Goal: Task Accomplishment & Management: Use online tool/utility

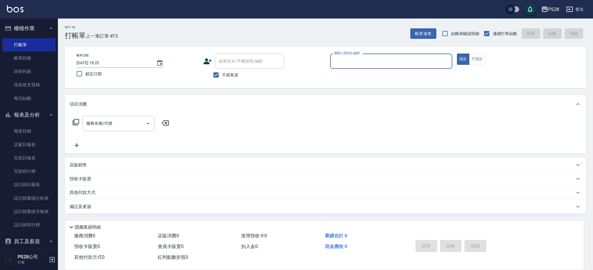
scroll to position [0, 0]
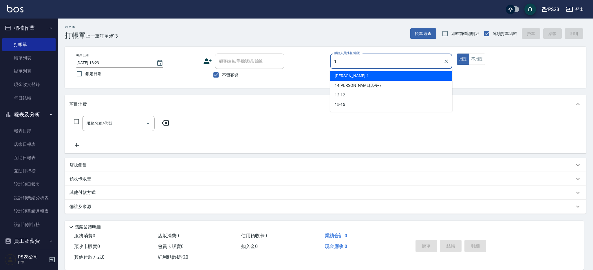
type input "[PERSON_NAME]-1"
type button "true"
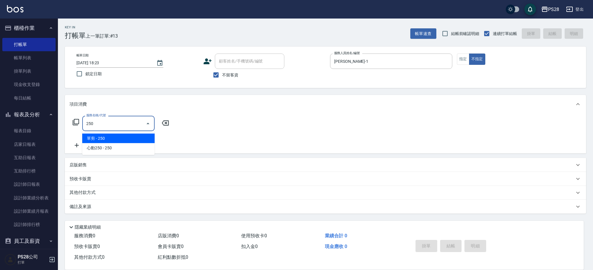
type input "單剪(250)"
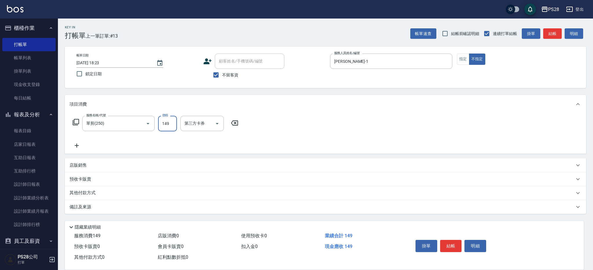
type input "149"
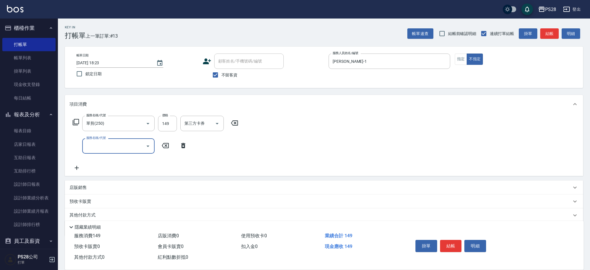
click at [451, 241] on button "結帳" at bounding box center [451, 246] width 22 height 12
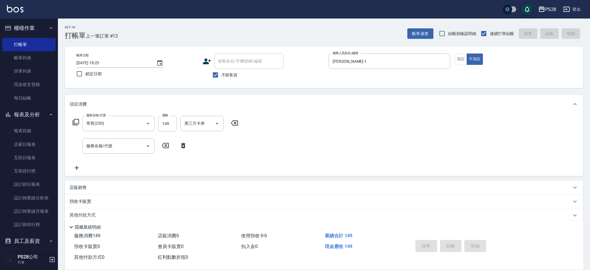
type input "[DATE] 19:05"
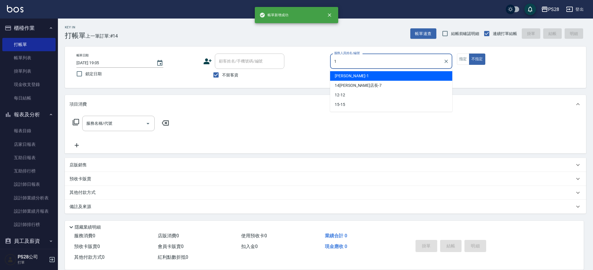
type input "1"
type button "false"
type input "[PERSON_NAME]-1"
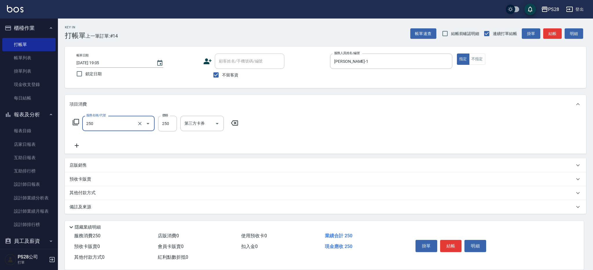
type input "單剪(250)"
type input "400"
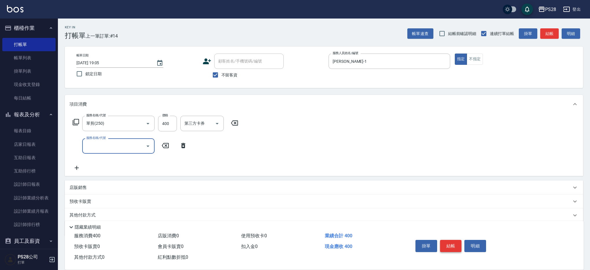
click at [449, 245] on button "結帳" at bounding box center [451, 246] width 22 height 12
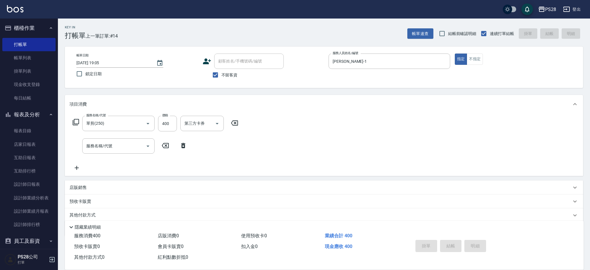
type input "[DATE] 19:06"
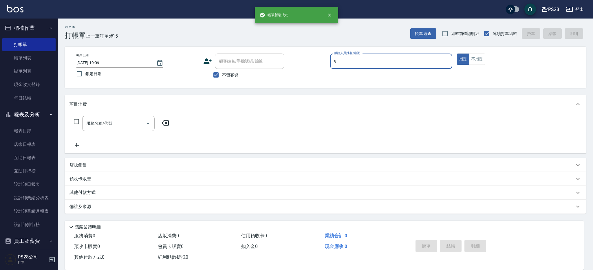
type input "Sandy-9"
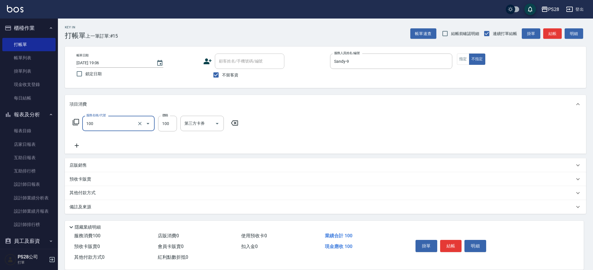
type input "洗髮(100)"
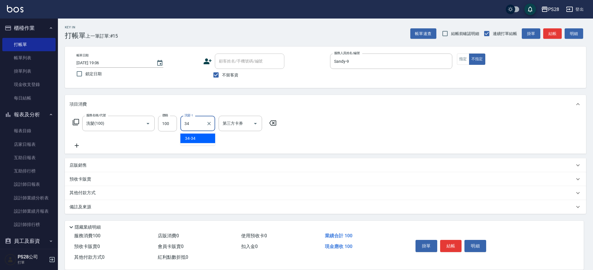
type input "34-34"
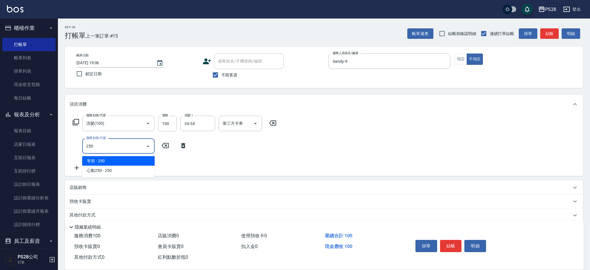
type input "單剪(250)"
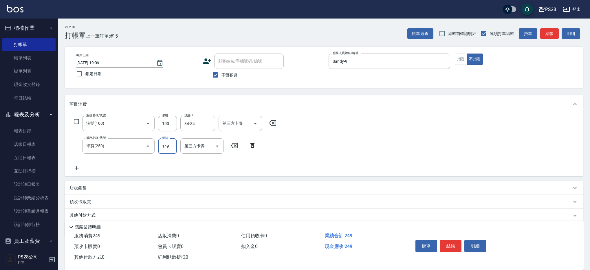
type input "149"
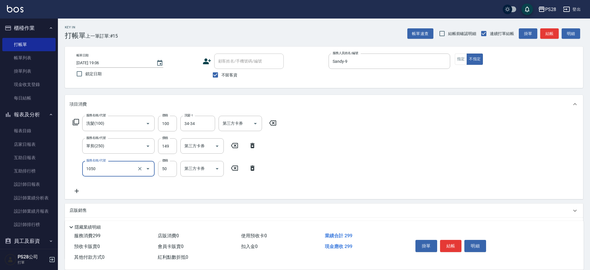
type input "精油(1050)"
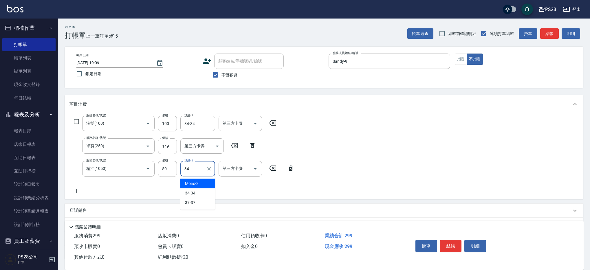
type input "34-34"
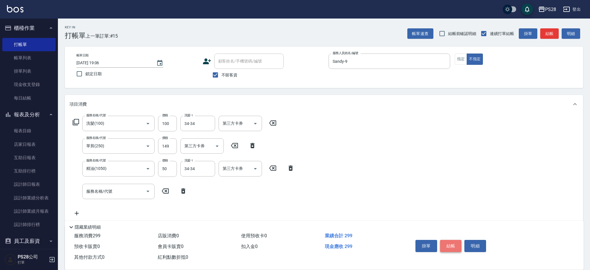
click at [452, 241] on button "結帳" at bounding box center [451, 246] width 22 height 12
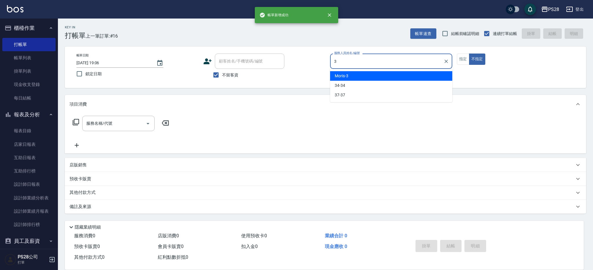
type input "Moris-3"
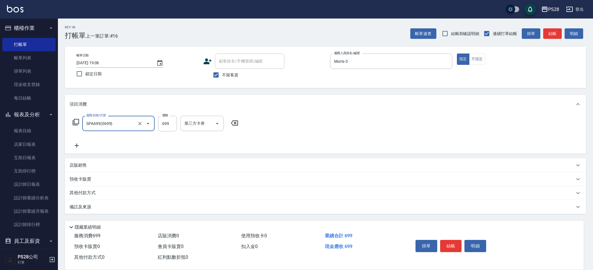
type input "SPA699(0699)"
click at [170, 126] on input "699" at bounding box center [167, 124] width 19 height 16
type input "700"
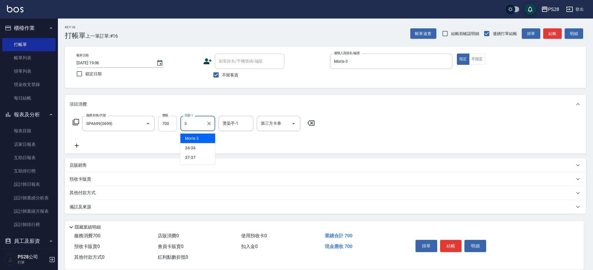
type input "Moris-3"
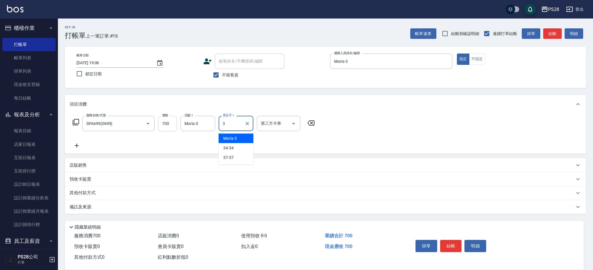
type input "Moris-3"
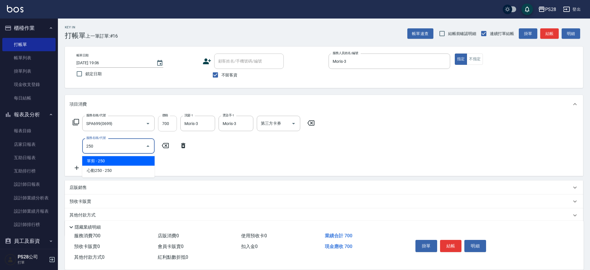
type input "單剪(250)"
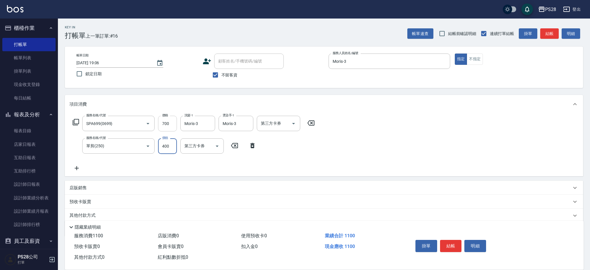
type input "400"
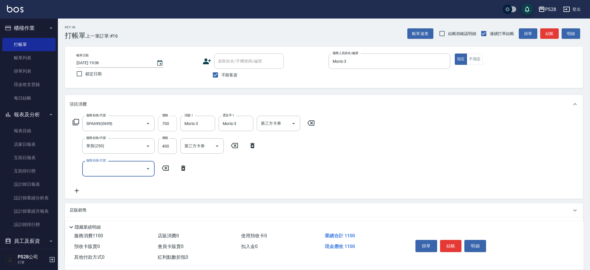
type input "\"
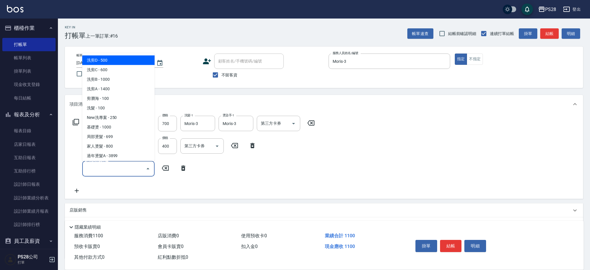
click at [429, 189] on div "服務名稱/代號 SPA699(0699) 服務名稱/代號 價格 700 價格 洗髮-1 Moris-3 洗髮-1 燙染手-1 Moris-3 燙染手-1 第三…" at bounding box center [324, 156] width 519 height 85
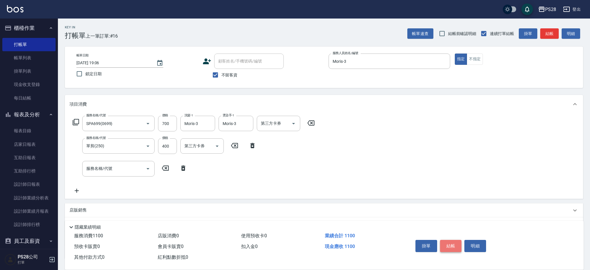
click at [447, 243] on button "結帳" at bounding box center [451, 246] width 22 height 12
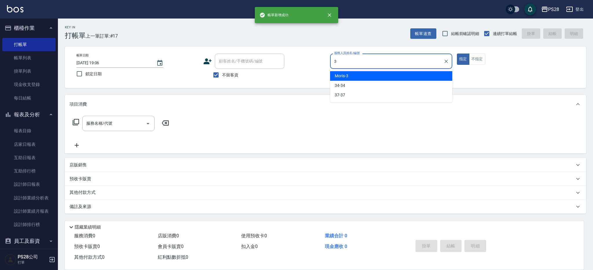
type input "Moris-3"
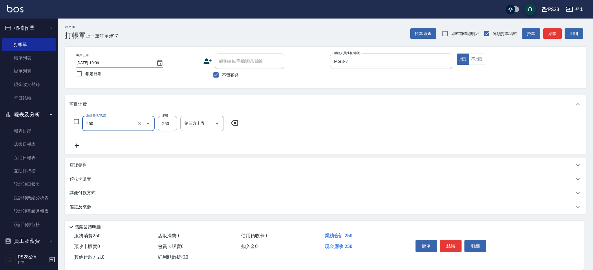
type input "單剪(250)"
type input "400"
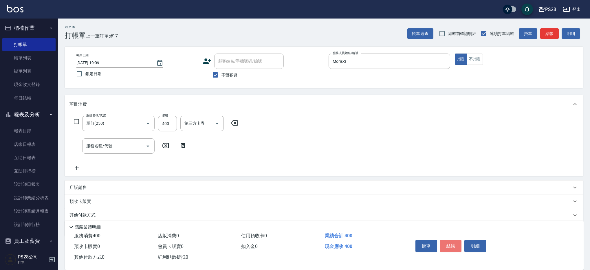
click at [452, 244] on button "結帳" at bounding box center [451, 246] width 22 height 12
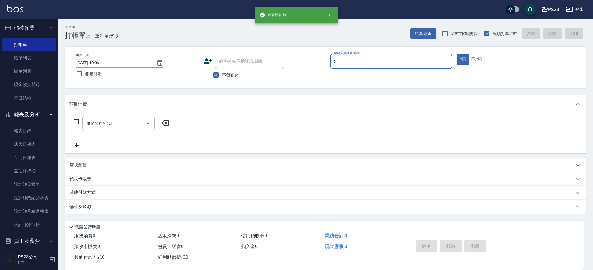
type input "Moris-3"
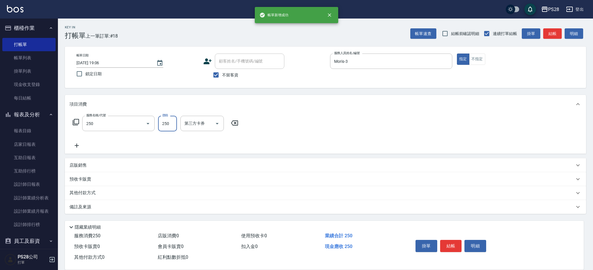
type input "單剪(250)"
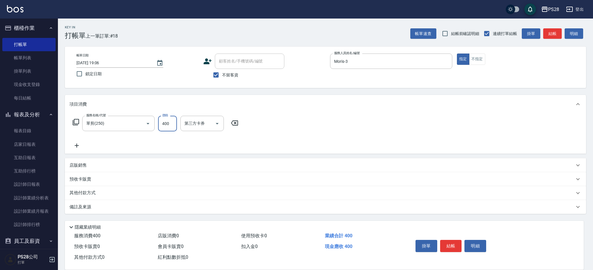
type input "400"
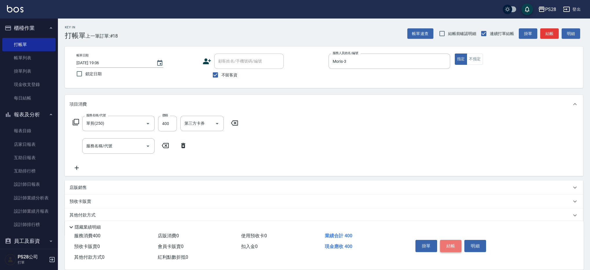
click at [450, 240] on button "結帳" at bounding box center [451, 246] width 22 height 12
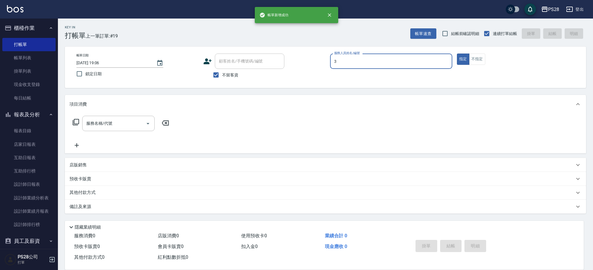
type input "Moris-3"
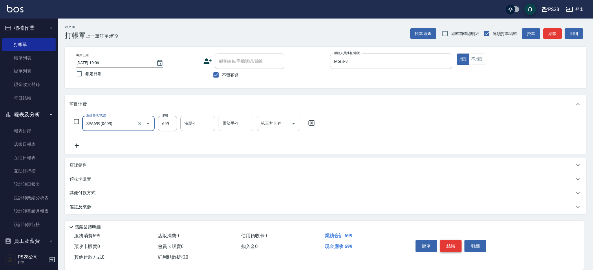
type input "SPA699(0699)"
type input "700"
type input "Moris-3"
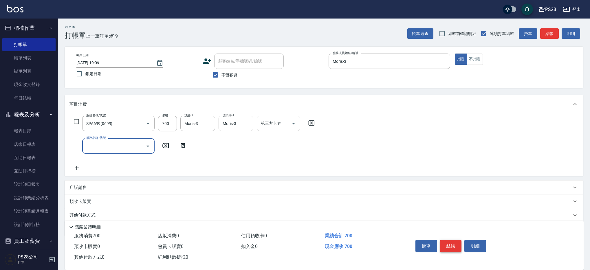
click at [450, 247] on button "結帳" at bounding box center [451, 246] width 22 height 12
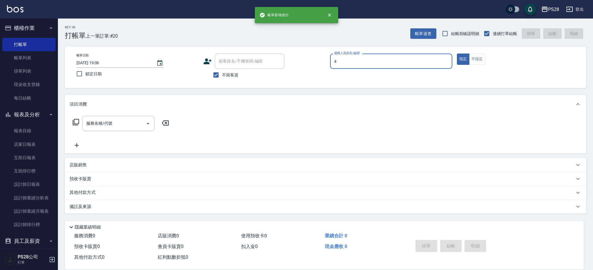
type input "NITA-4"
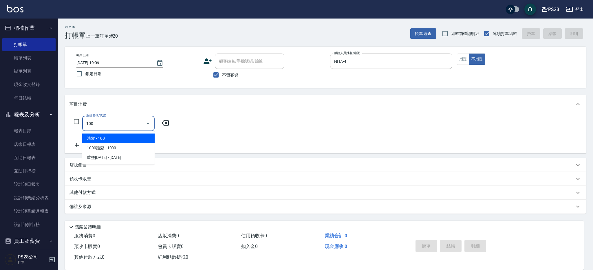
type input "洗髮(100)"
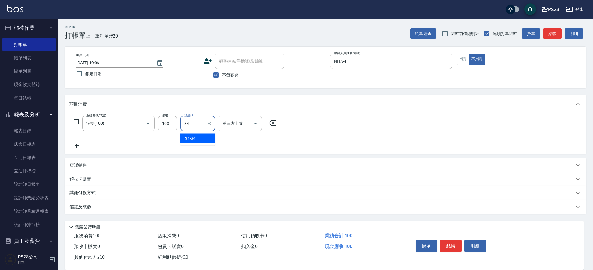
type input "34-34"
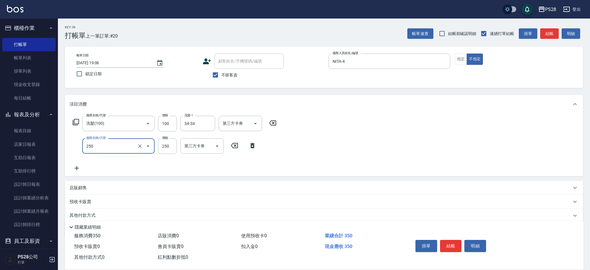
type input "單剪(250)"
type input "149"
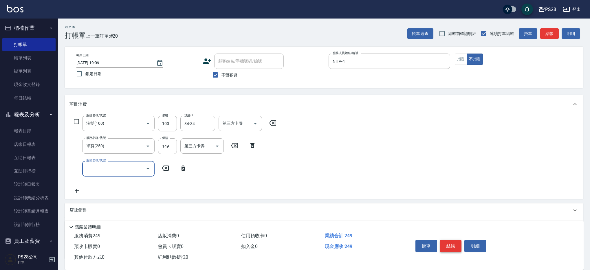
click at [454, 245] on button "結帳" at bounding box center [451, 246] width 22 height 12
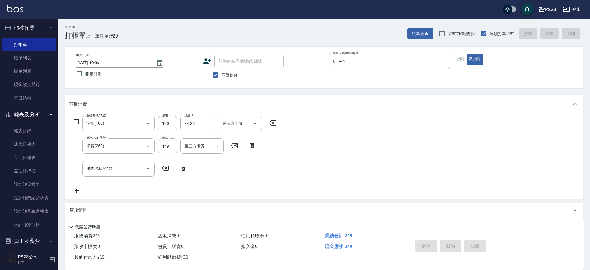
type input "[DATE] 19:07"
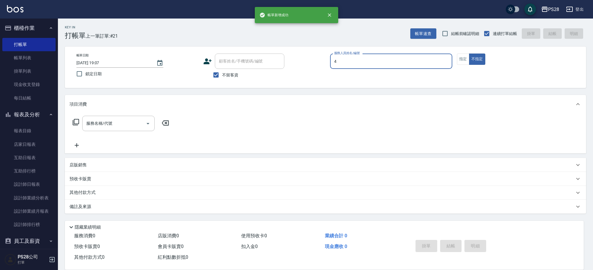
type input "NITA-4"
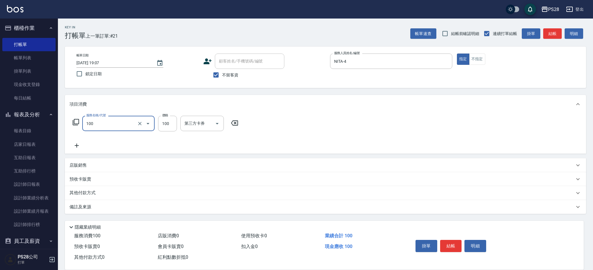
type input "洗髮(100)"
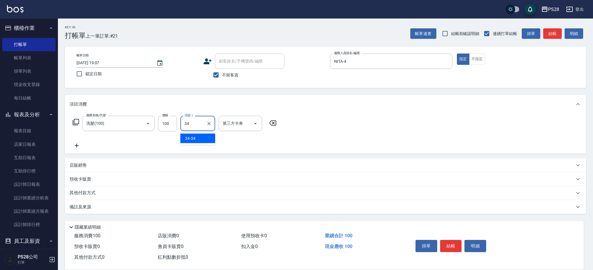
type input "34-34"
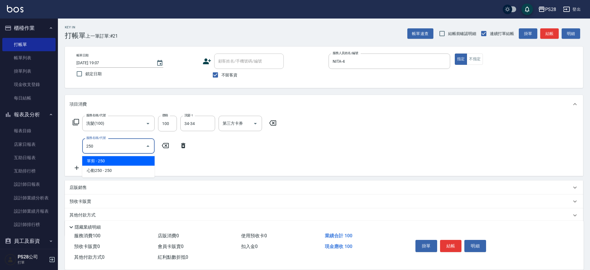
type input "單剪(250)"
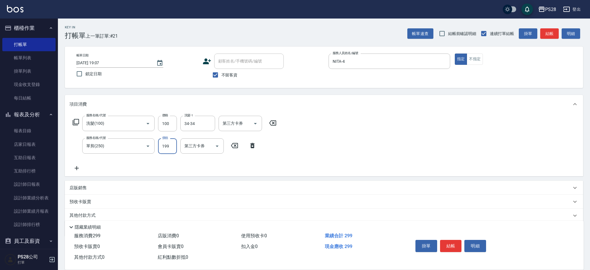
type input "199"
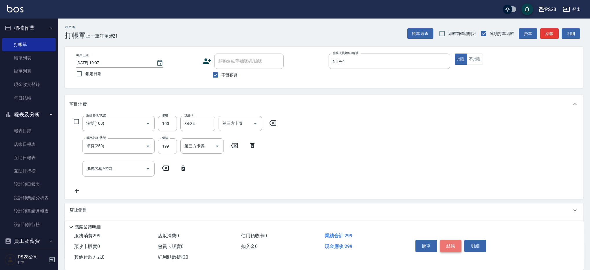
click at [451, 242] on button "結帳" at bounding box center [451, 246] width 22 height 12
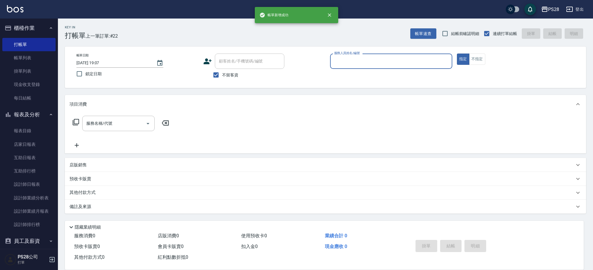
type input "3"
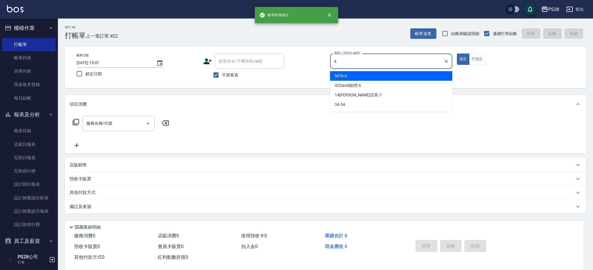
type input "NITA-4"
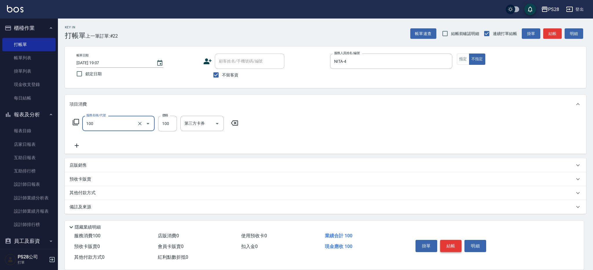
type input "洗髮(100)"
type input "NITA-4"
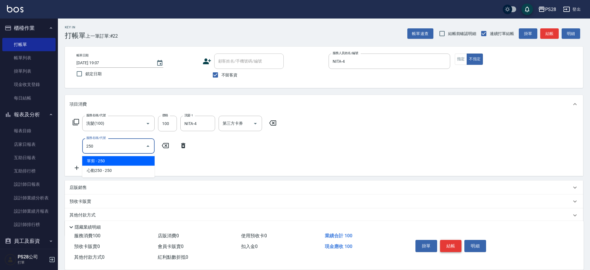
type input "單剪(250)"
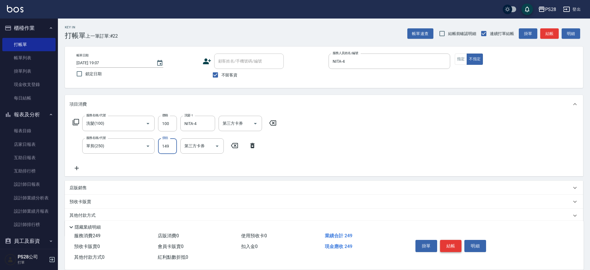
type input "149"
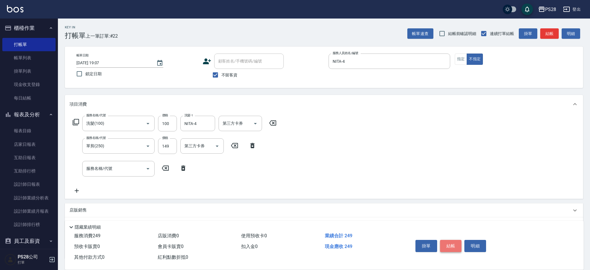
click at [446, 245] on button "結帳" at bounding box center [451, 246] width 22 height 12
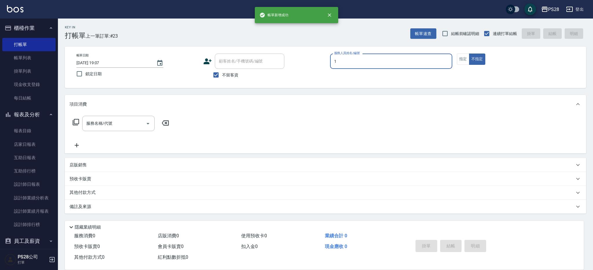
type input "[PERSON_NAME]-1"
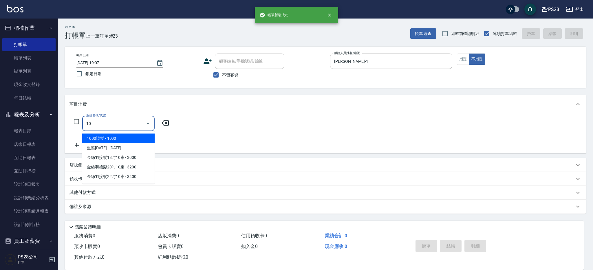
type input "1"
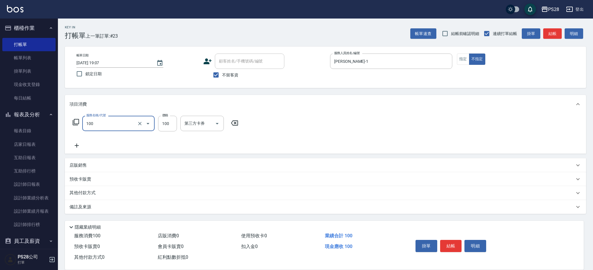
type input "洗髮(100)"
type input "34-34"
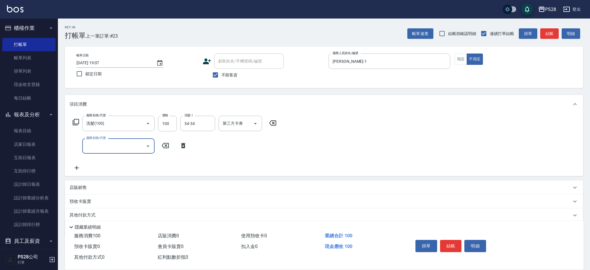
type input "1"
type input "單剪(250)"
type input "149"
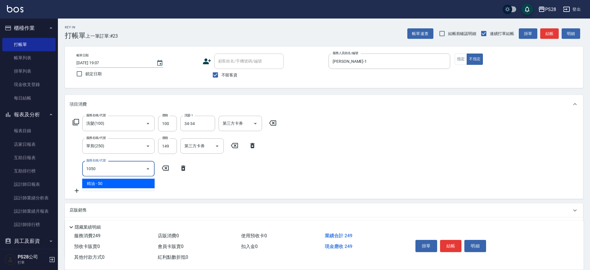
type input "精油(1050)"
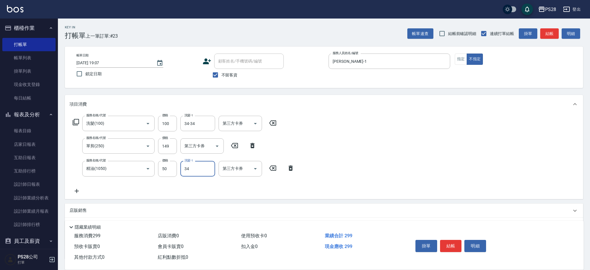
type input "34-34"
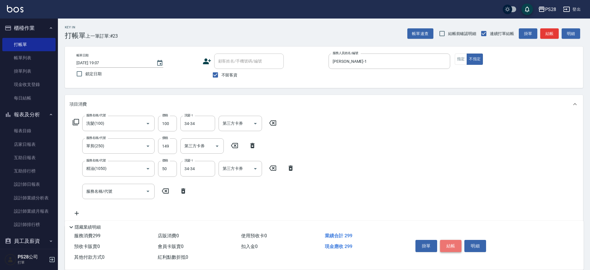
click at [457, 244] on button "結帳" at bounding box center [451, 246] width 22 height 12
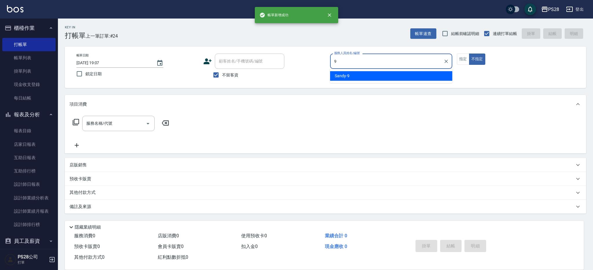
type input "Sandy-9"
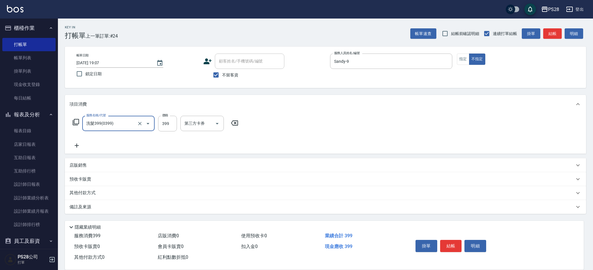
type input "洗髮399(0399)"
type input "34-34"
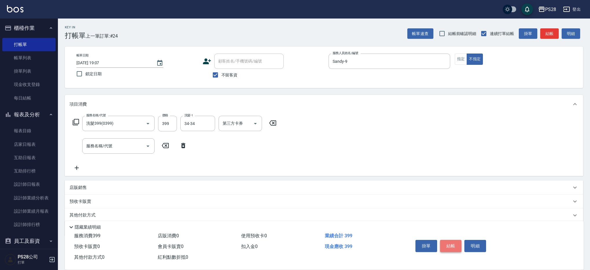
click at [446, 243] on button "結帳" at bounding box center [451, 246] width 22 height 12
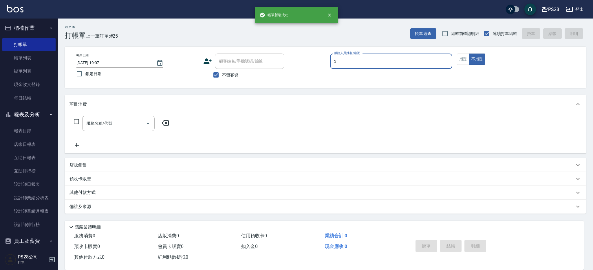
type input "Moris-3"
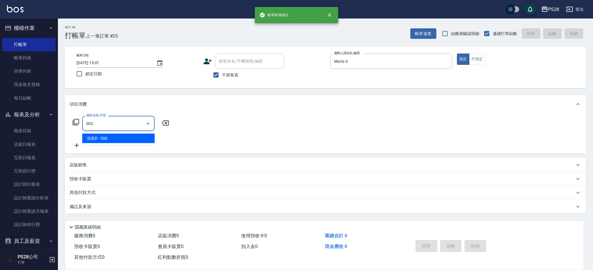
type input "洗剪D(002)"
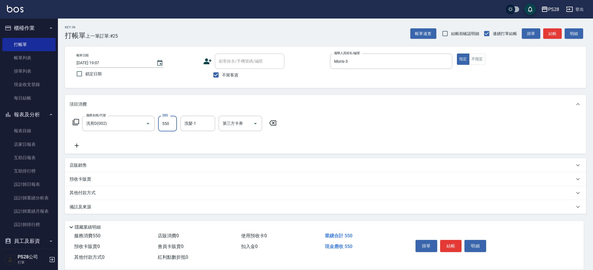
type input "550"
type input "Moris-3"
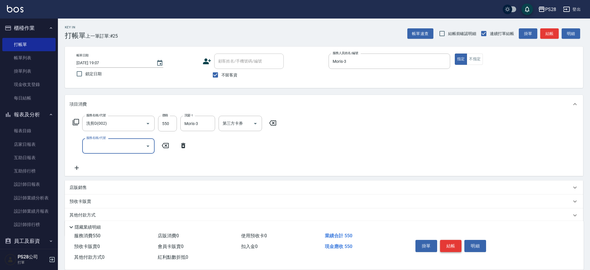
click at [448, 245] on button "結帳" at bounding box center [451, 246] width 22 height 12
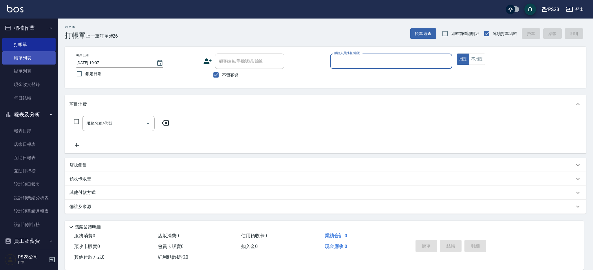
drag, startPoint x: 17, startPoint y: 59, endPoint x: 27, endPoint y: 59, distance: 9.9
click at [17, 59] on link "帳單列表" at bounding box center [28, 57] width 53 height 13
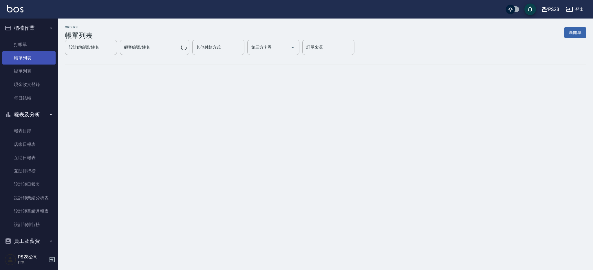
scroll to position [2, 0]
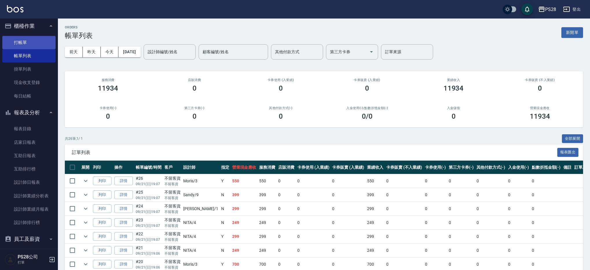
click at [29, 41] on link "打帳單" at bounding box center [28, 42] width 53 height 13
